Goal: Task Accomplishment & Management: Complete application form

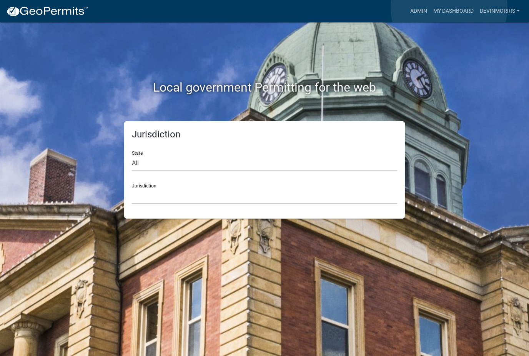
click at [450, 8] on link "My Dashboard" at bounding box center [453, 11] width 47 height 15
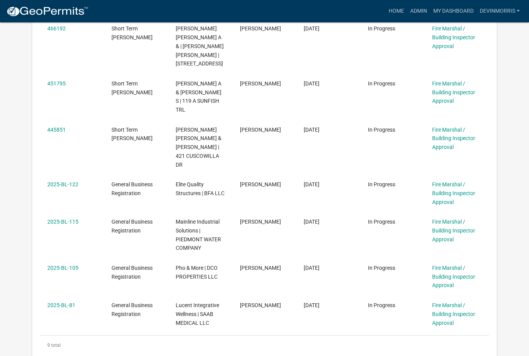
scroll to position [342, 0]
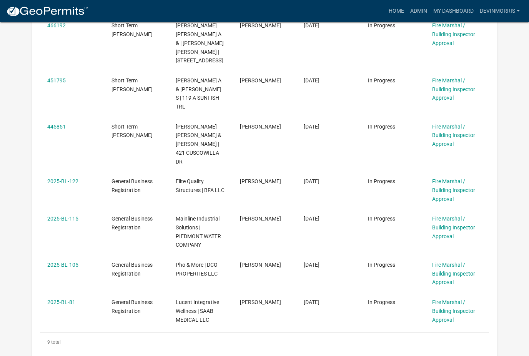
click at [65, 215] on link "2025-BL-115" at bounding box center [62, 218] width 31 height 6
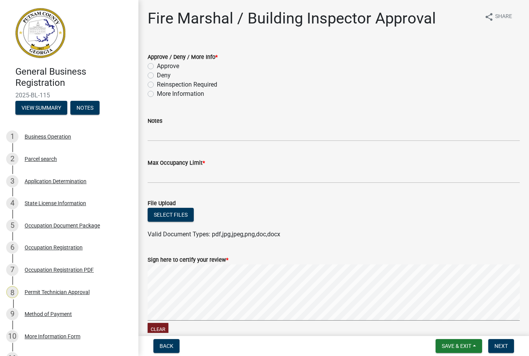
click at [157, 66] on label "Approve" at bounding box center [168, 66] width 22 height 9
click at [157, 66] on input "Approve" at bounding box center [159, 64] width 5 height 5
radio input "true"
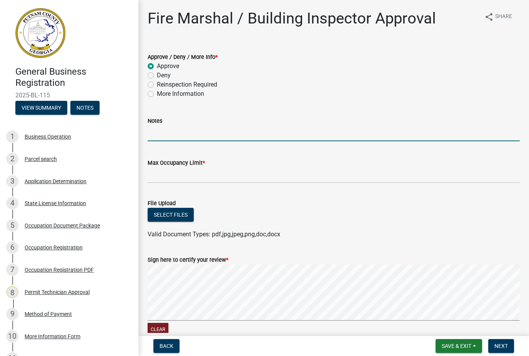
click at [236, 136] on input "Notes" at bounding box center [334, 133] width 372 height 16
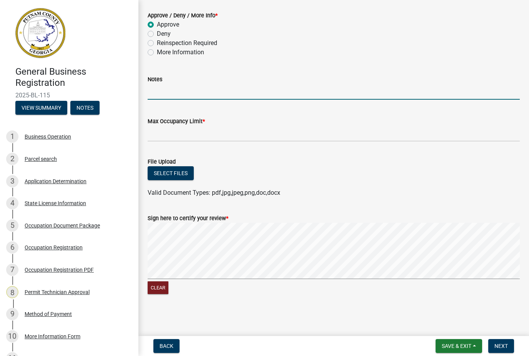
scroll to position [41, 0]
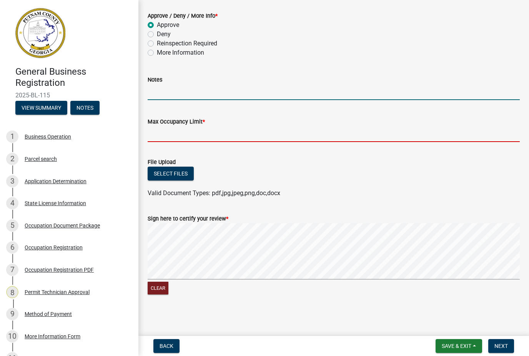
click at [240, 135] on input "Max Occupancy Limit *" at bounding box center [334, 134] width 372 height 16
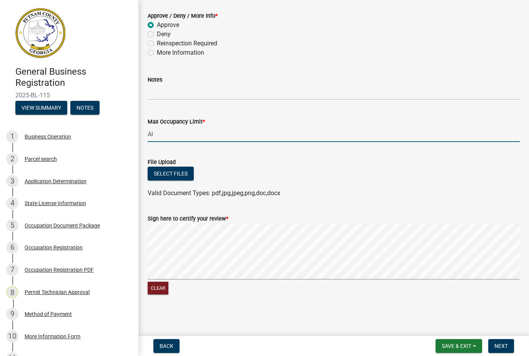
type input "A"
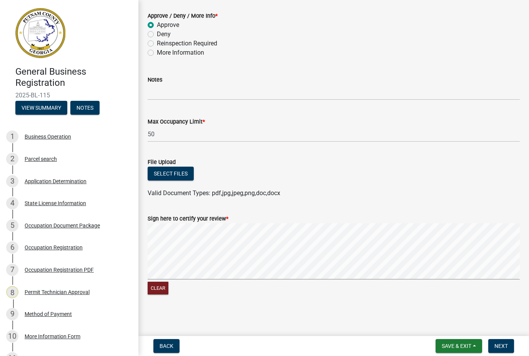
click at [171, 179] on button "Select files" at bounding box center [171, 174] width 46 height 14
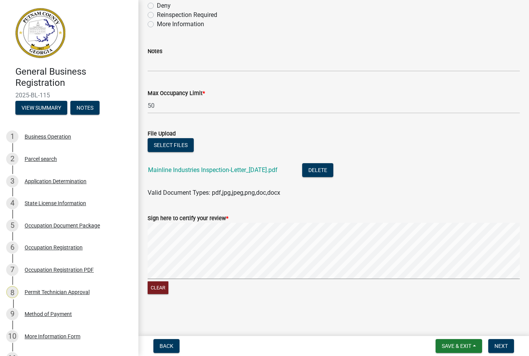
scroll to position [69, 0]
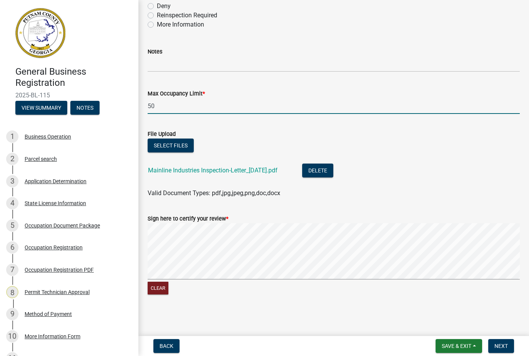
click at [243, 105] on input "50" at bounding box center [334, 106] width 372 height 16
type input "5"
type input "N/A"
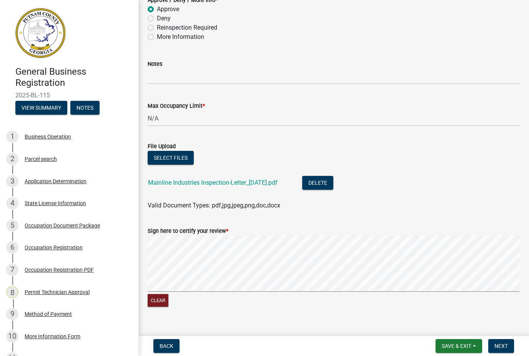
scroll to position [69, 0]
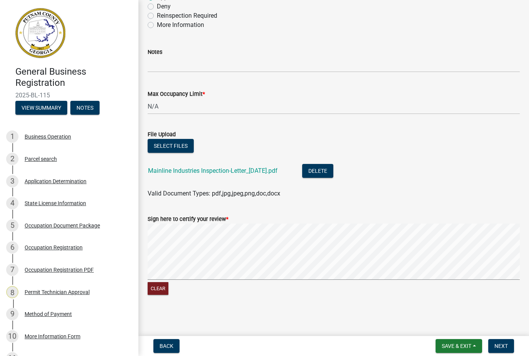
click at [508, 347] on button "Next" at bounding box center [501, 346] width 26 height 14
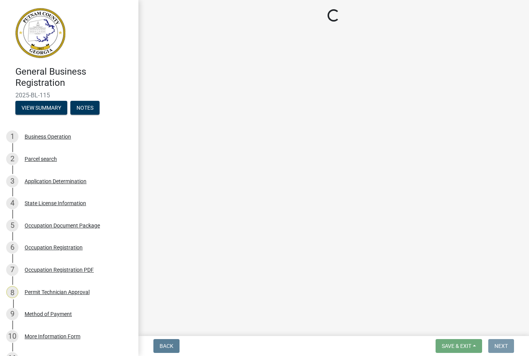
scroll to position [0, 0]
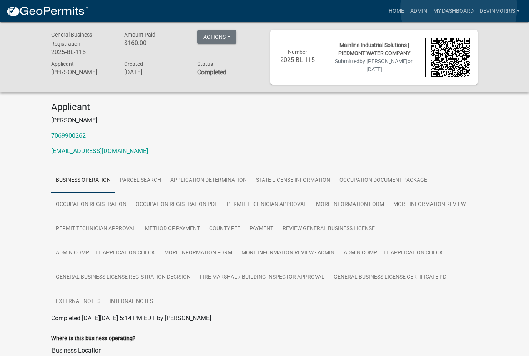
click at [459, 8] on link "My Dashboard" at bounding box center [453, 11] width 47 height 15
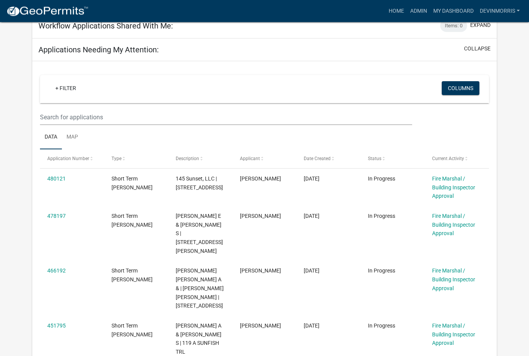
scroll to position [100, 0]
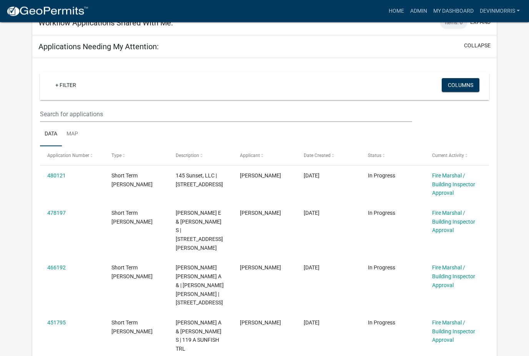
click at [60, 175] on link "480121" at bounding box center [56, 176] width 18 height 6
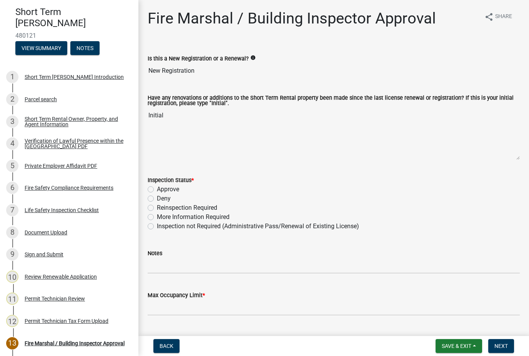
scroll to position [64, 0]
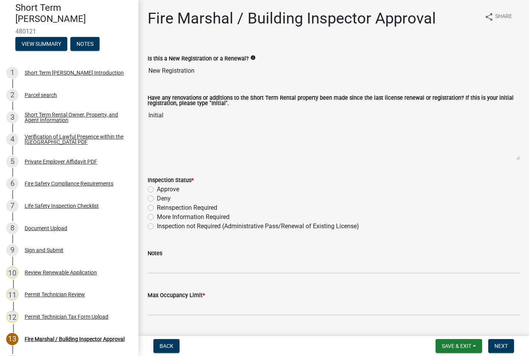
click at [92, 181] on div "Fire Safety Compliance Requirements" at bounding box center [69, 183] width 89 height 5
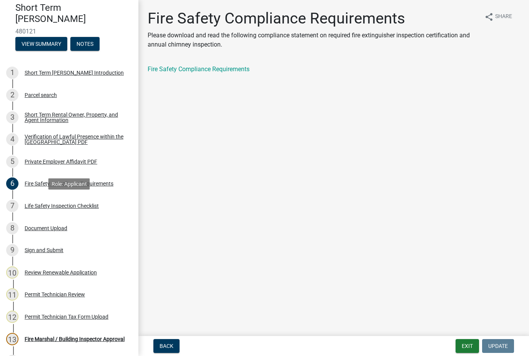
click at [75, 210] on div "7 Life Safety Inspection Checklist" at bounding box center [66, 206] width 120 height 12
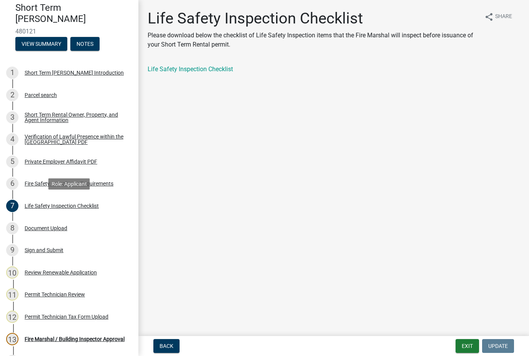
click at [62, 227] on div "Document Upload" at bounding box center [46, 227] width 43 height 5
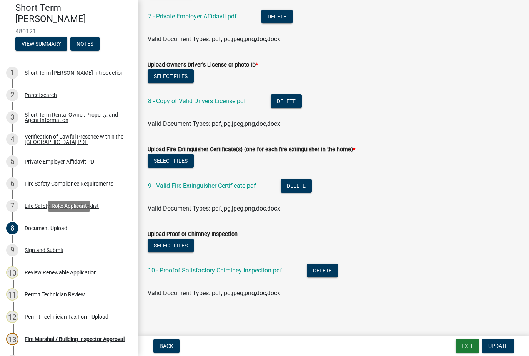
scroll to position [590, 0]
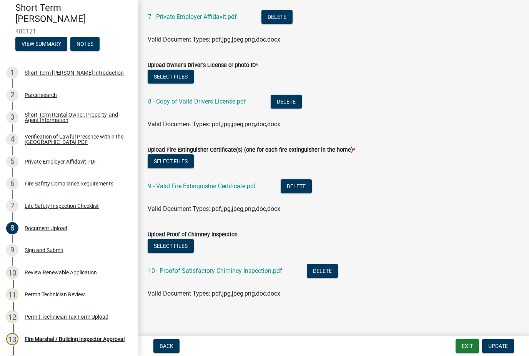
click at [226, 185] on link "9 - Valid Fire Extinguisher Certificate.pdf" at bounding box center [202, 185] width 108 height 7
click at [251, 268] on link "10 - Proofof Satisfactory Chiminey Inspection.pdf" at bounding box center [215, 270] width 134 height 7
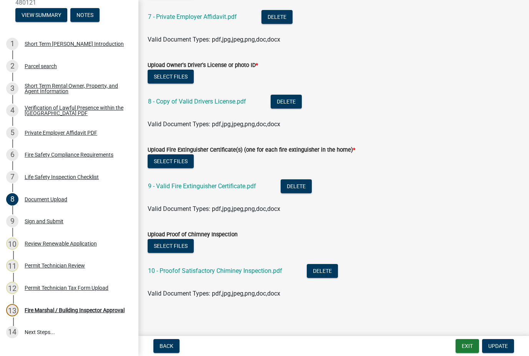
scroll to position [86, 0]
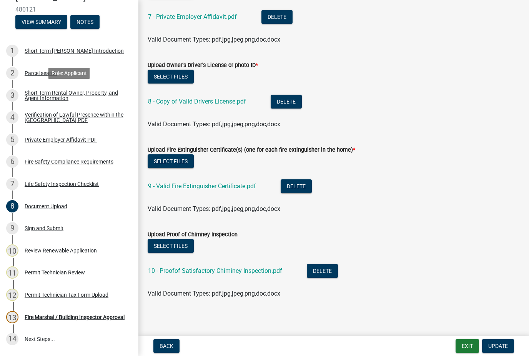
click at [54, 93] on div "Short Term Rental Owner, Property, and Agent Information" at bounding box center [76, 95] width 102 height 11
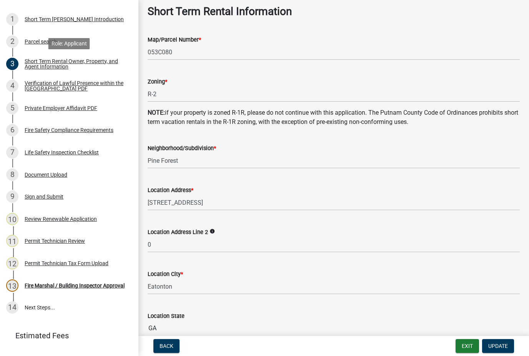
scroll to position [127, 0]
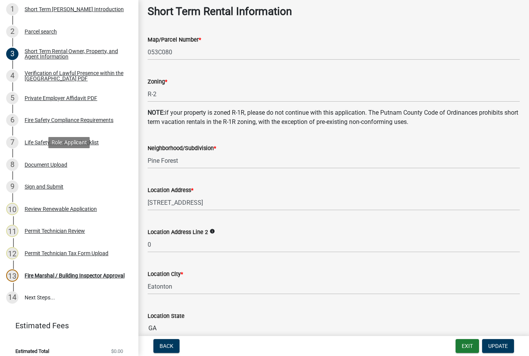
click at [48, 167] on div "8 Document Upload" at bounding box center [66, 164] width 120 height 12
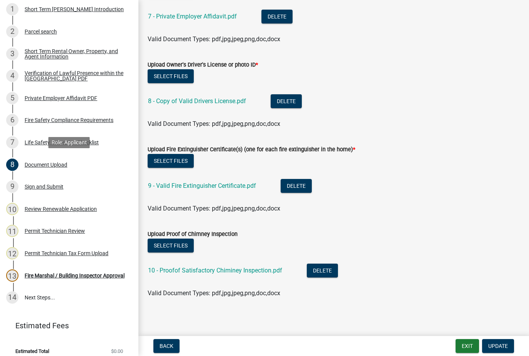
scroll to position [590, 0]
click at [219, 183] on link "9 - Valid Fire Extinguisher Certificate.pdf" at bounding box center [202, 185] width 108 height 7
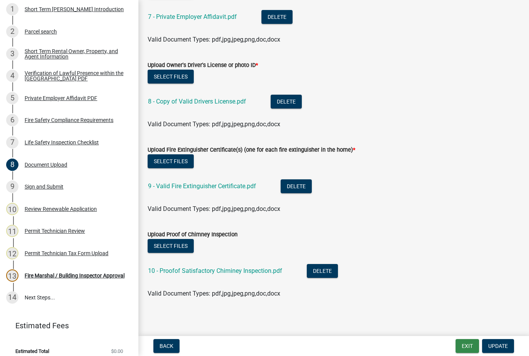
click at [463, 345] on button "Exit" at bounding box center [467, 346] width 23 height 14
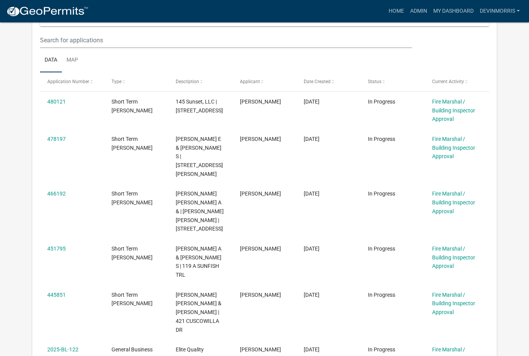
scroll to position [174, 0]
click at [65, 191] on link "466192" at bounding box center [56, 194] width 18 height 6
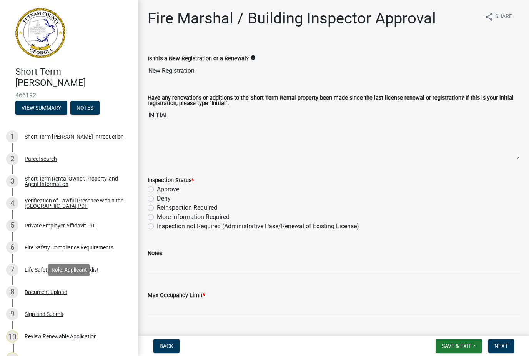
click at [57, 291] on div "Document Upload" at bounding box center [46, 291] width 43 height 5
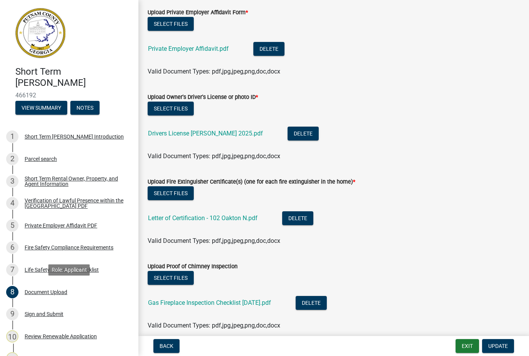
scroll to position [580, 0]
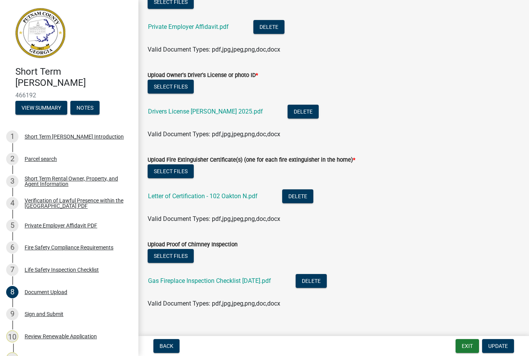
click at [208, 194] on link "Letter of Certification - 102 Oakton N.pdf" at bounding box center [203, 195] width 110 height 7
click at [240, 282] on link "Gas Fireplace Inspection Checklist [DATE].pdf" at bounding box center [209, 280] width 123 height 7
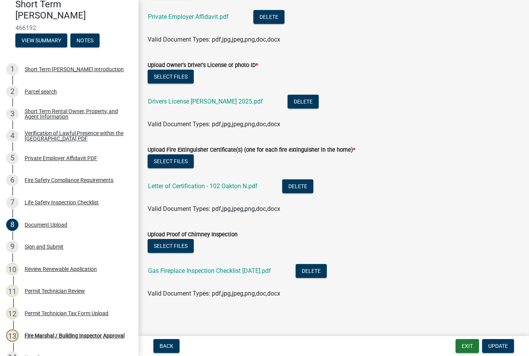
scroll to position [77, 0]
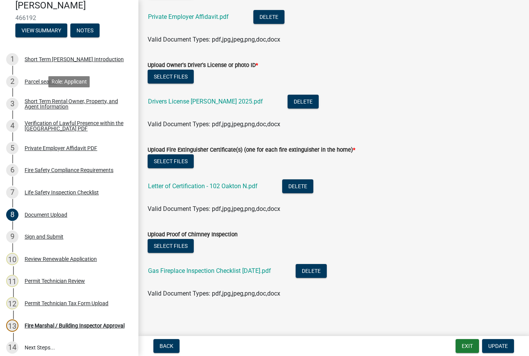
click at [57, 104] on div "Short Term Rental Owner, Property, and Agent Information" at bounding box center [76, 103] width 102 height 11
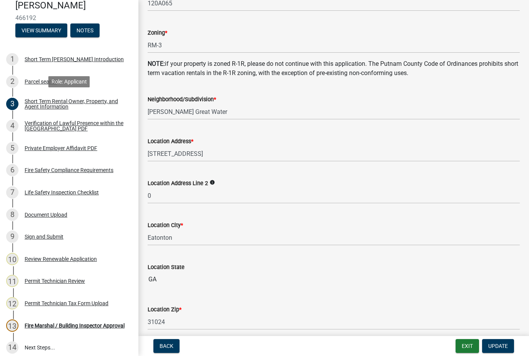
scroll to position [454, 0]
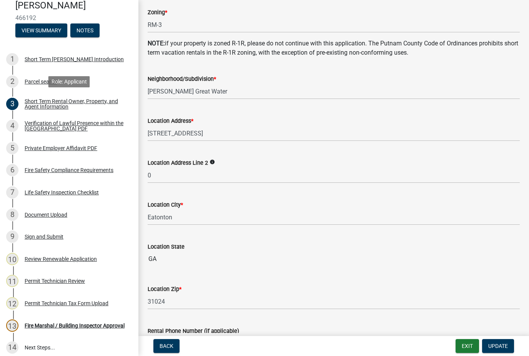
click at [463, 345] on button "Exit" at bounding box center [467, 346] width 23 height 14
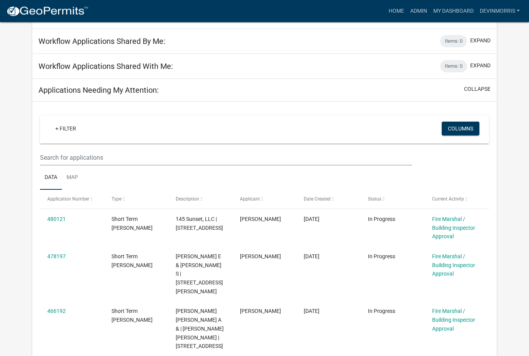
scroll to position [69, 0]
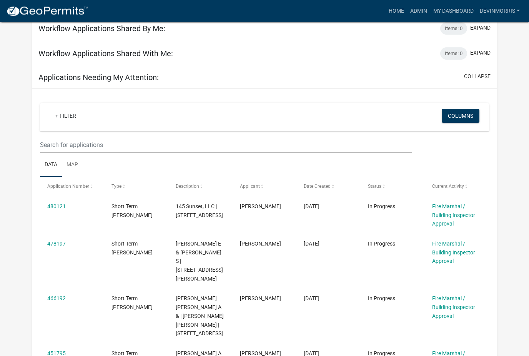
click at [58, 241] on link "478197" at bounding box center [56, 244] width 18 height 6
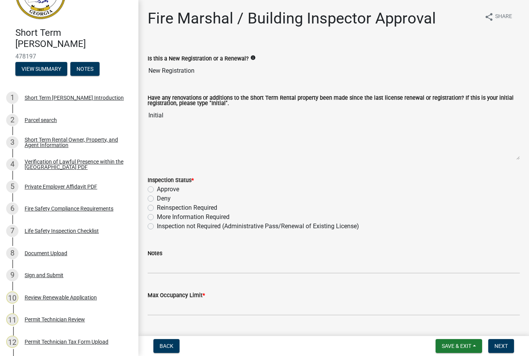
scroll to position [46, 0]
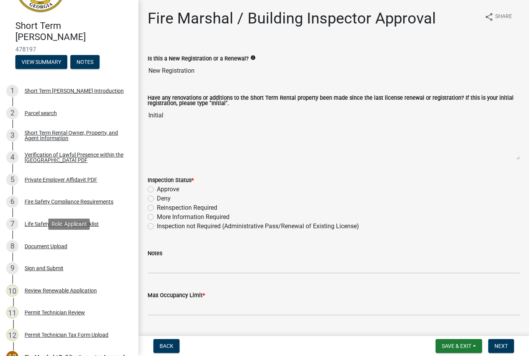
click at [57, 246] on div "Document Upload" at bounding box center [46, 245] width 43 height 5
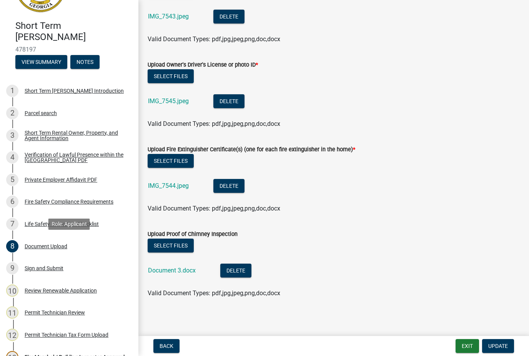
scroll to position [758, 0]
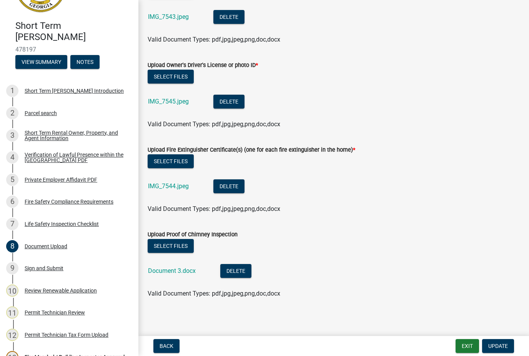
click at [170, 182] on link "IMG_7544.jpeg" at bounding box center [168, 185] width 41 height 7
click at [167, 272] on link "Document 3.docx" at bounding box center [172, 270] width 48 height 7
click at [50, 137] on div "Short Term Rental Owner, Property, and Agent Information" at bounding box center [76, 135] width 102 height 11
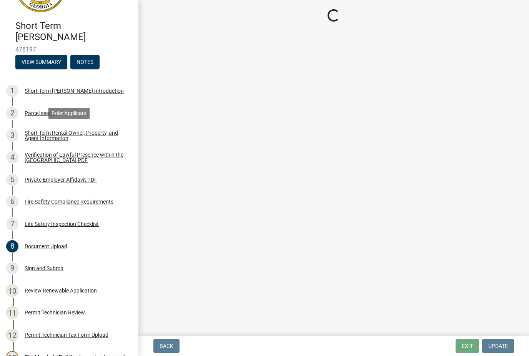
scroll to position [0, 0]
click at [50, 142] on link "3 Short Term Rental Owner, Property, and Agent Information" at bounding box center [69, 135] width 138 height 22
click at [45, 182] on div "Private Employer Affidavit PDF" at bounding box center [61, 179] width 73 height 5
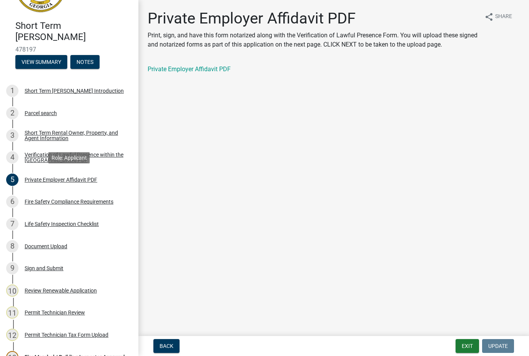
click at [52, 138] on div "Short Term Rental Owner, Property, and Agent Information" at bounding box center [76, 135] width 102 height 11
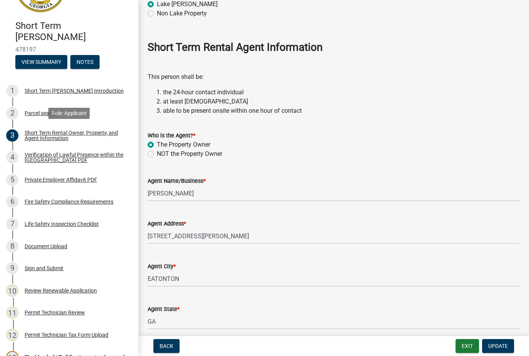
scroll to position [882, 0]
click at [461, 341] on button "Exit" at bounding box center [467, 346] width 23 height 14
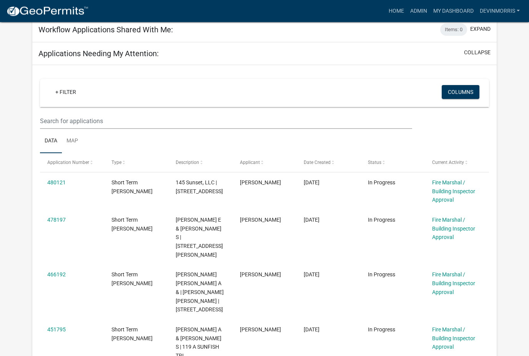
scroll to position [93, 0]
click at [61, 185] on link "480121" at bounding box center [56, 182] width 18 height 6
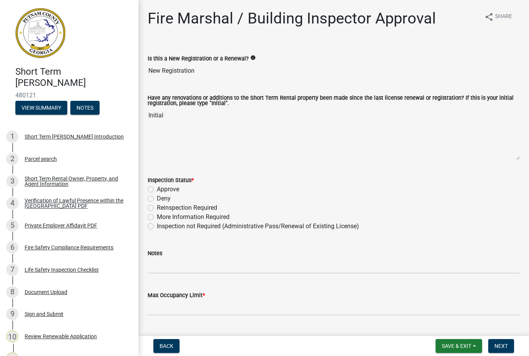
click at [48, 186] on div "3 Short Term Rental Owner, Property, and Agent Information" at bounding box center [66, 181] width 120 height 12
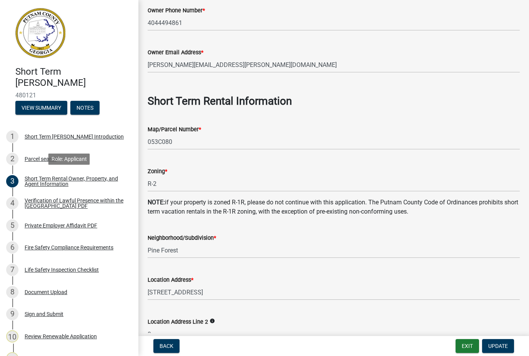
scroll to position [304, 0]
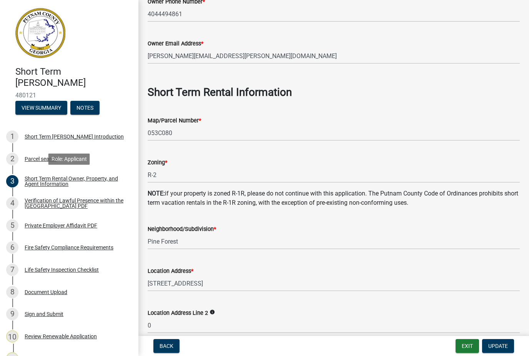
click at [457, 341] on button "Exit" at bounding box center [467, 346] width 23 height 14
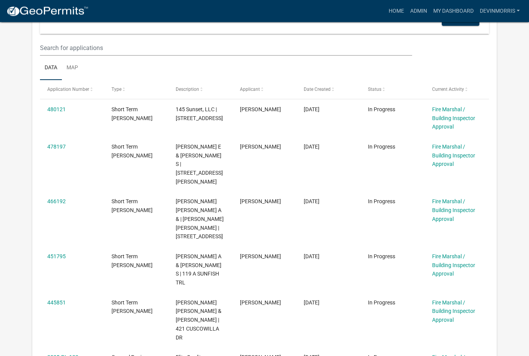
scroll to position [167, 0]
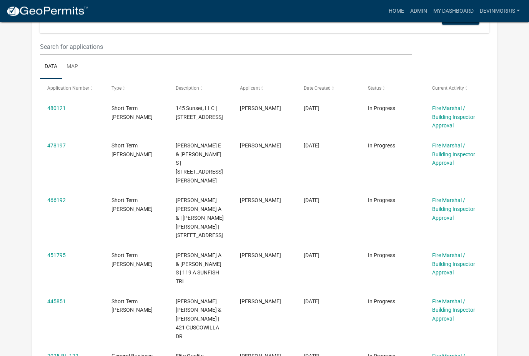
click at [58, 197] on link "466192" at bounding box center [56, 200] width 18 height 6
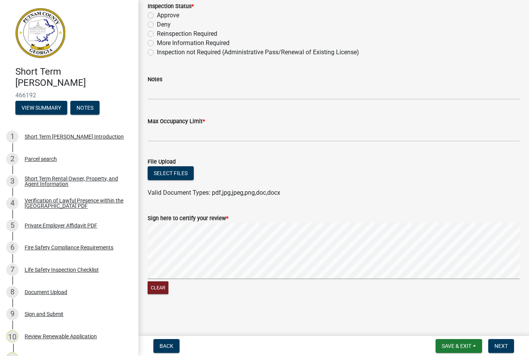
scroll to position [174, 0]
click at [71, 181] on div "Short Term Rental Owner, Property, and Agent Information" at bounding box center [76, 181] width 102 height 11
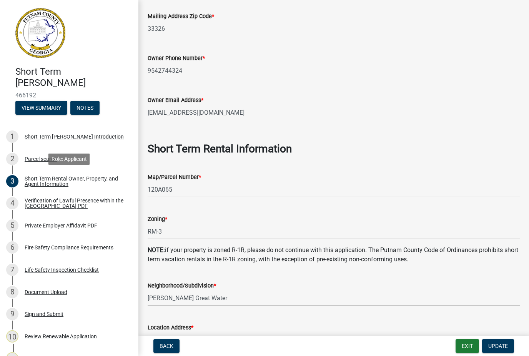
scroll to position [250, 0]
